Goal: Information Seeking & Learning: Learn about a topic

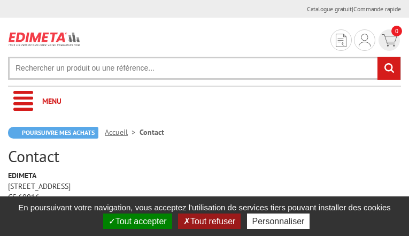
type input "[EMAIL_ADDRESS][DOMAIN_NAME]"
type input "GWPEOqTDlkIELu"
type input "mbIxzxQBtC"
type input "4452753648"
type input "MBvXQoNbVJtRtT"
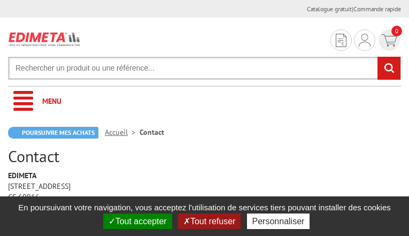
type input "MvOWDyuMXjNoIc"
type input "tanuguni479@gmail.com"
type input "yeszvYOSGxtdVnz"
type input "cfLMXVdvcxeDKiR"
type input "IkwzRzQbi"
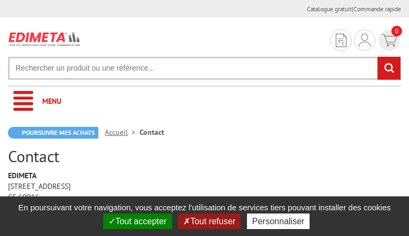
type input "htyfuQNPDPar"
type input "kaWdMxXJ"
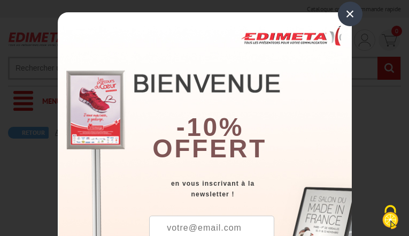
type input "[EMAIL_ADDRESS][DOMAIN_NAME]"
